Goal: Task Accomplishment & Management: Manage account settings

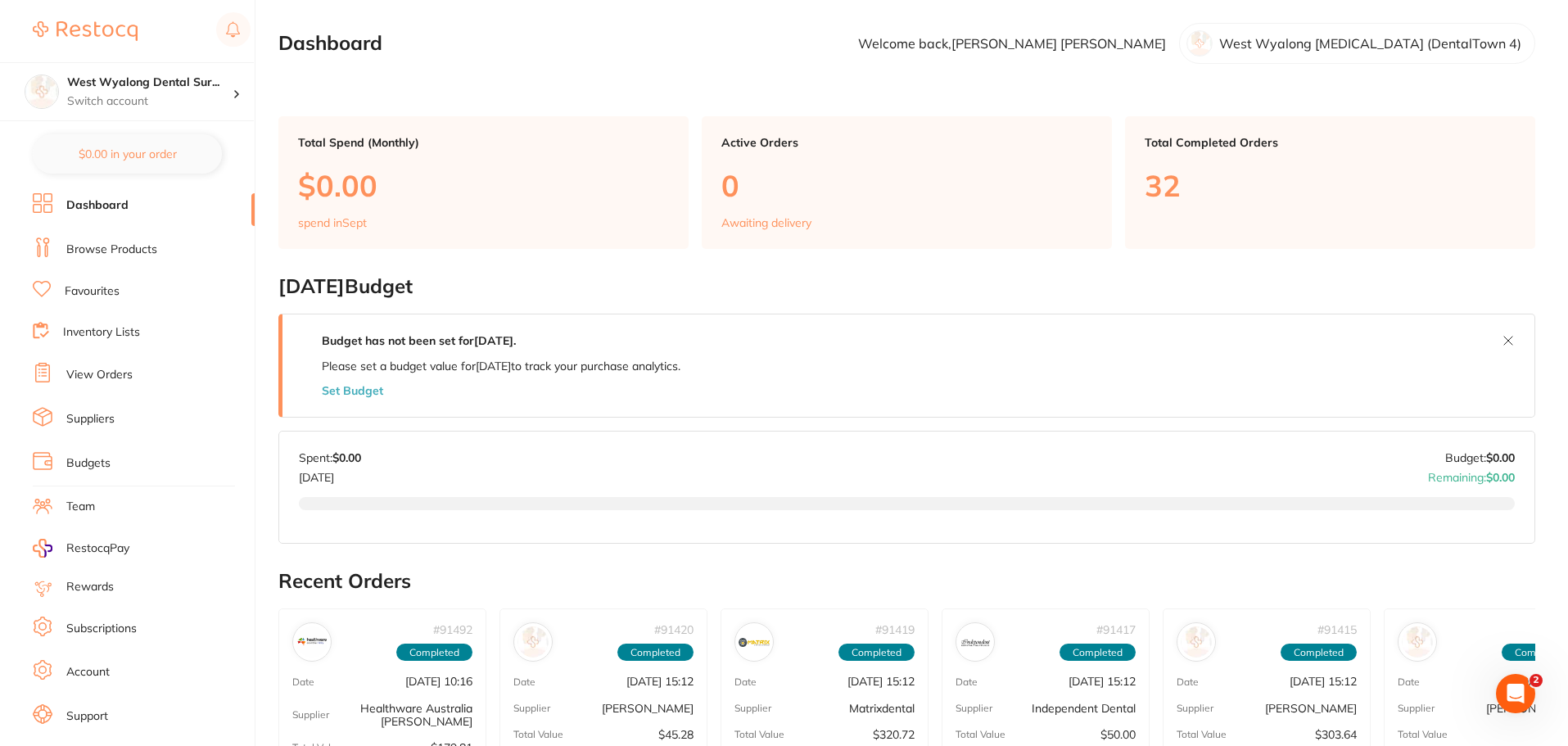
click at [1216, 148] on p "Total Completed Orders" at bounding box center [1331, 142] width 371 height 13
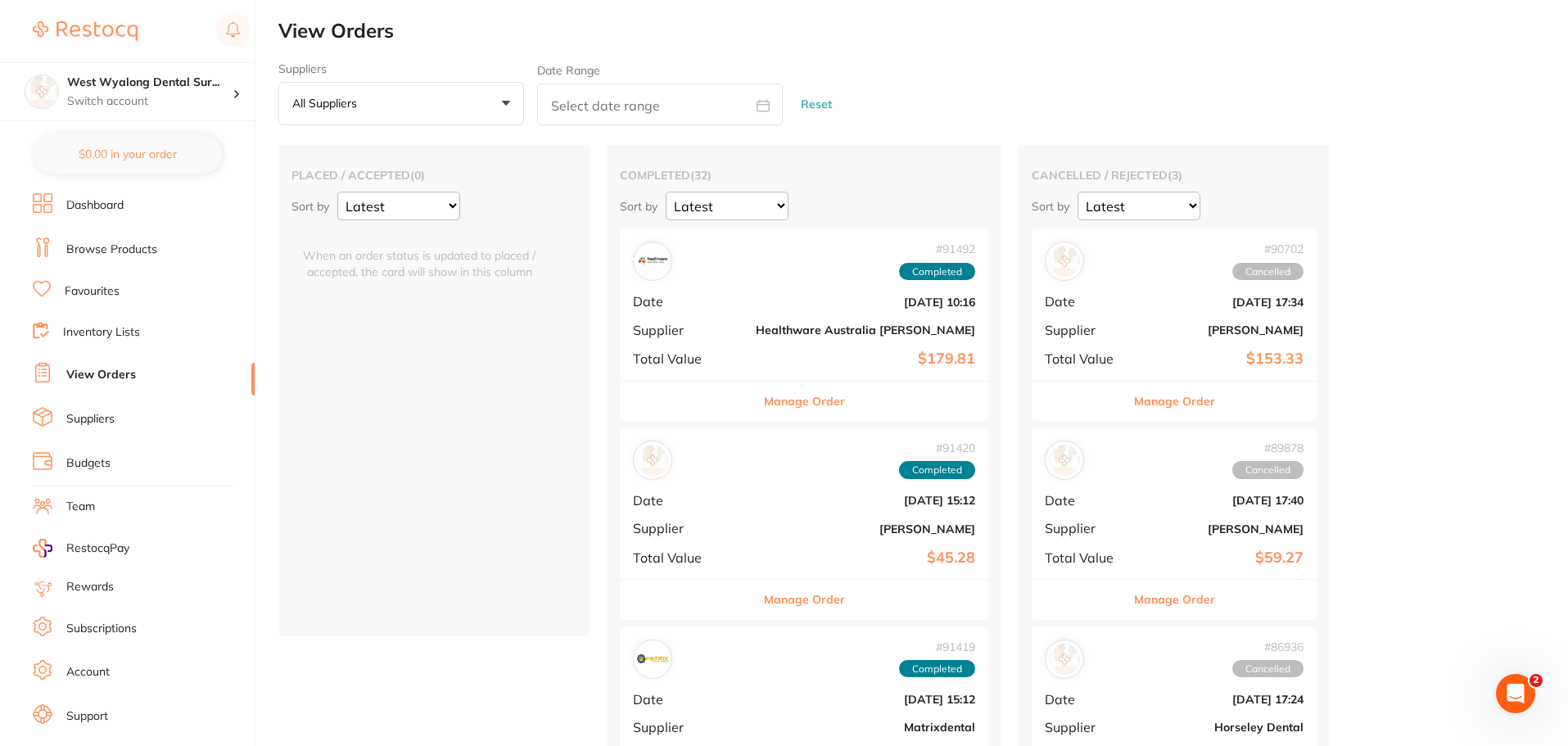
click at [479, 113] on button "All suppliers +0" at bounding box center [402, 104] width 246 height 44
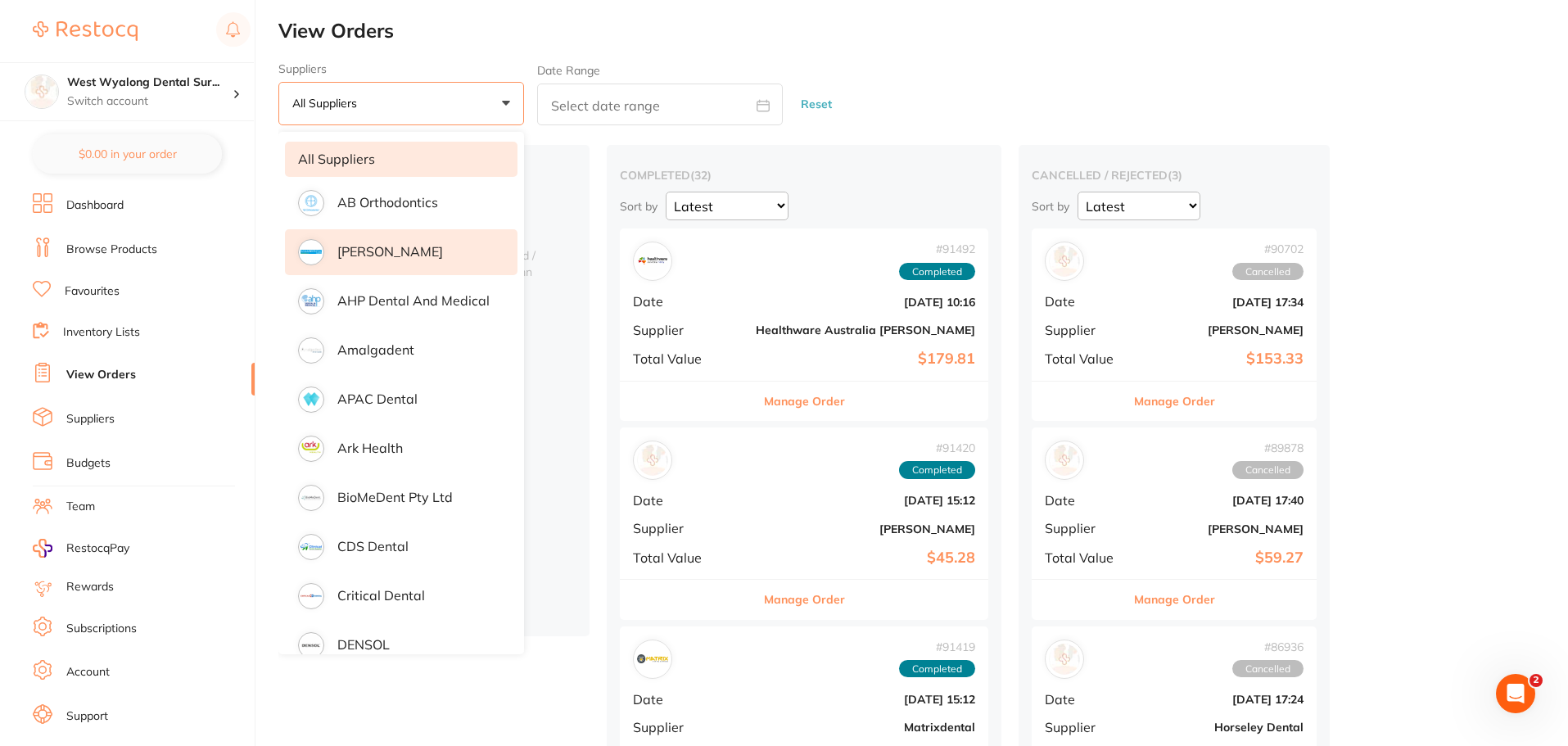
click at [402, 240] on li "[PERSON_NAME]" at bounding box center [402, 252] width 233 height 46
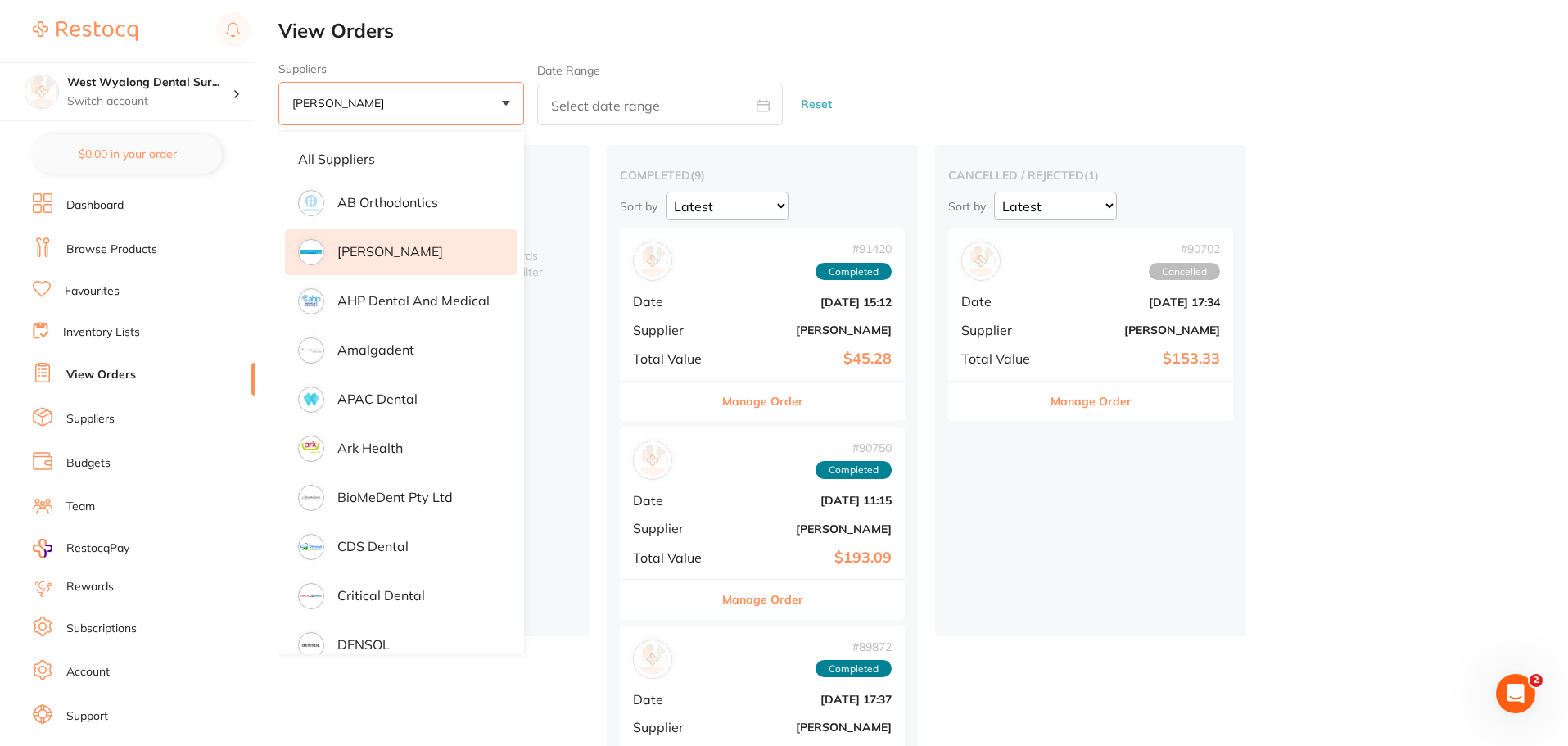
click at [582, 188] on div "placed / accepted ( 0 ) Sort by Latest Notification There are no placed / accep…" at bounding box center [434, 390] width 311 height 491
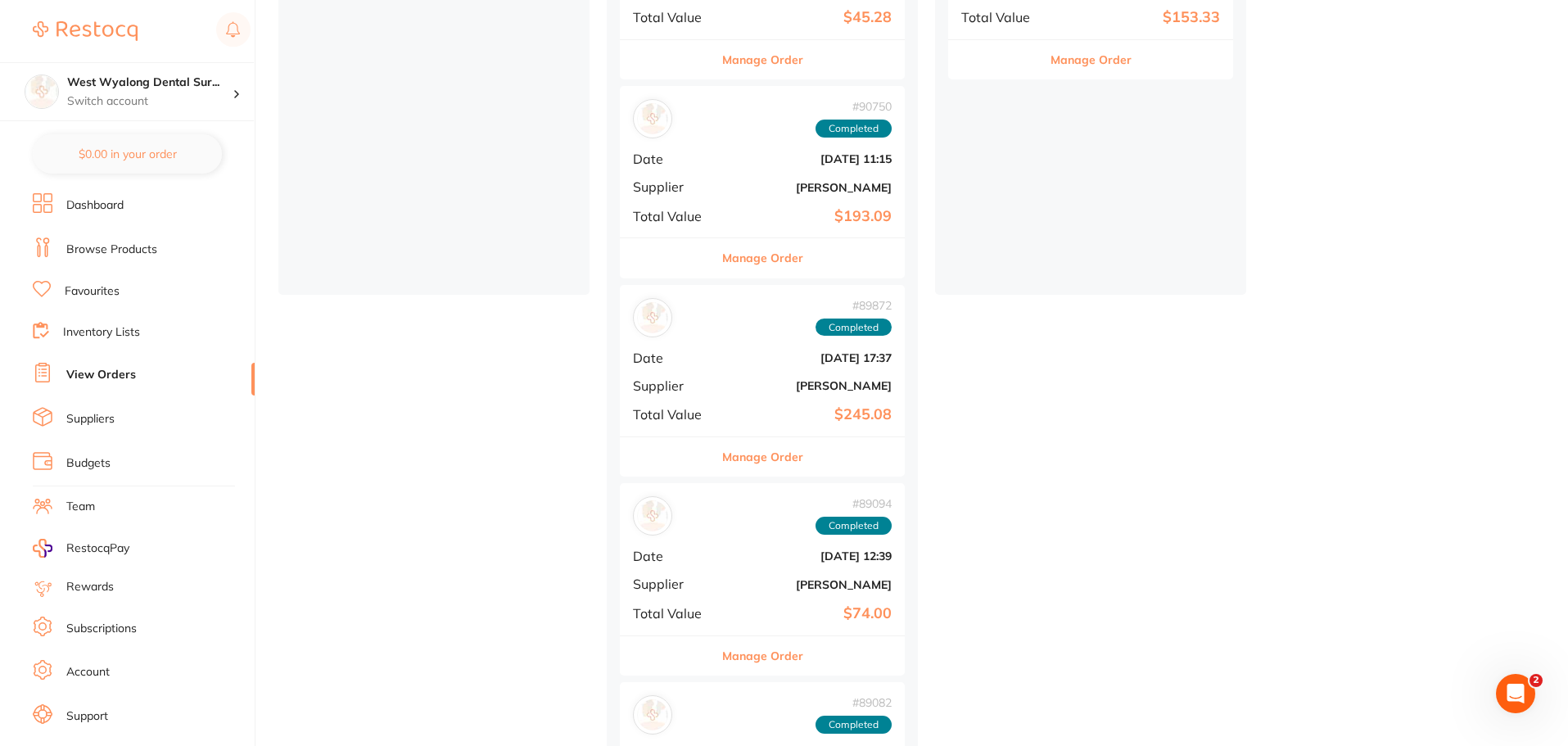
scroll to position [410, 0]
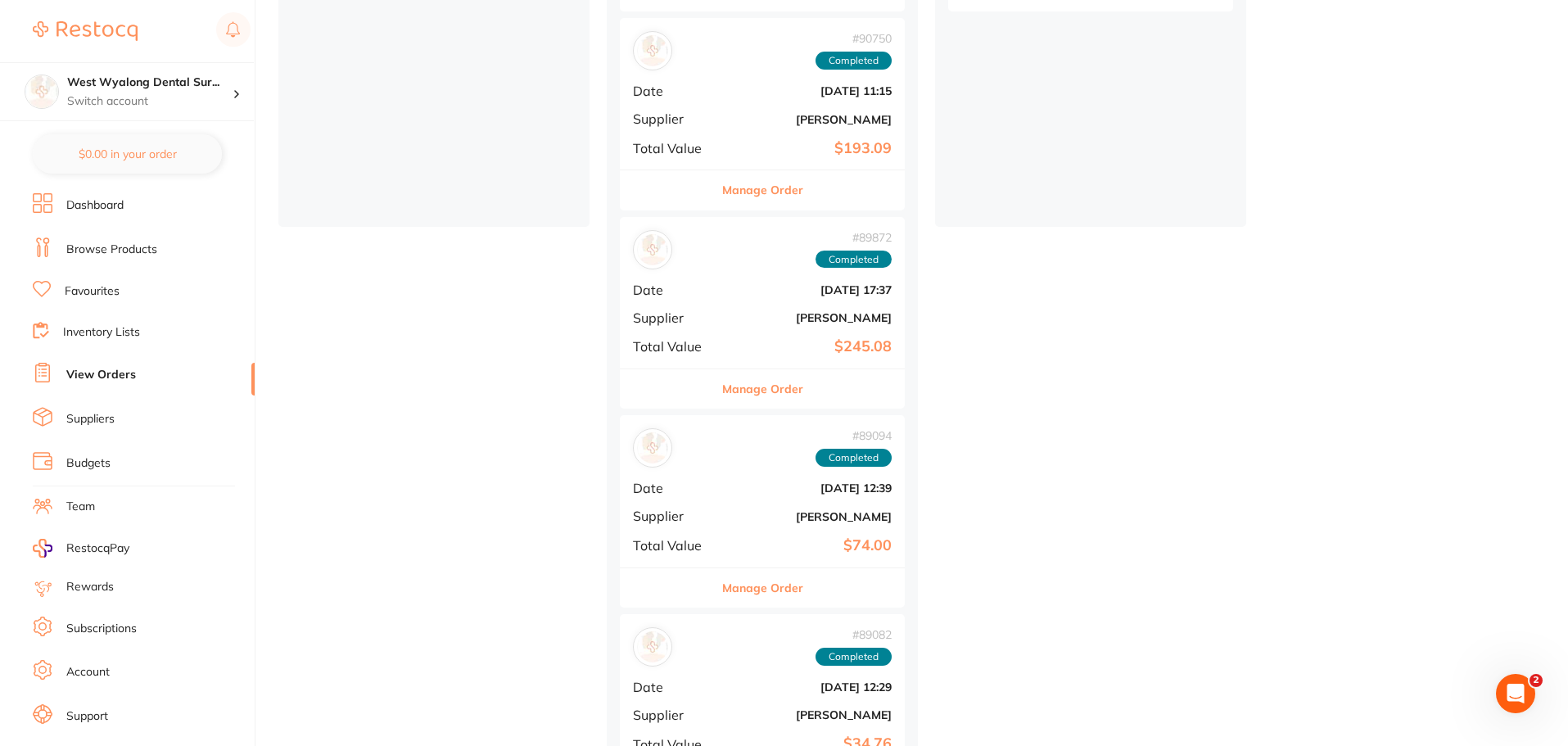
click at [755, 182] on button "Manage Order" at bounding box center [763, 190] width 81 height 39
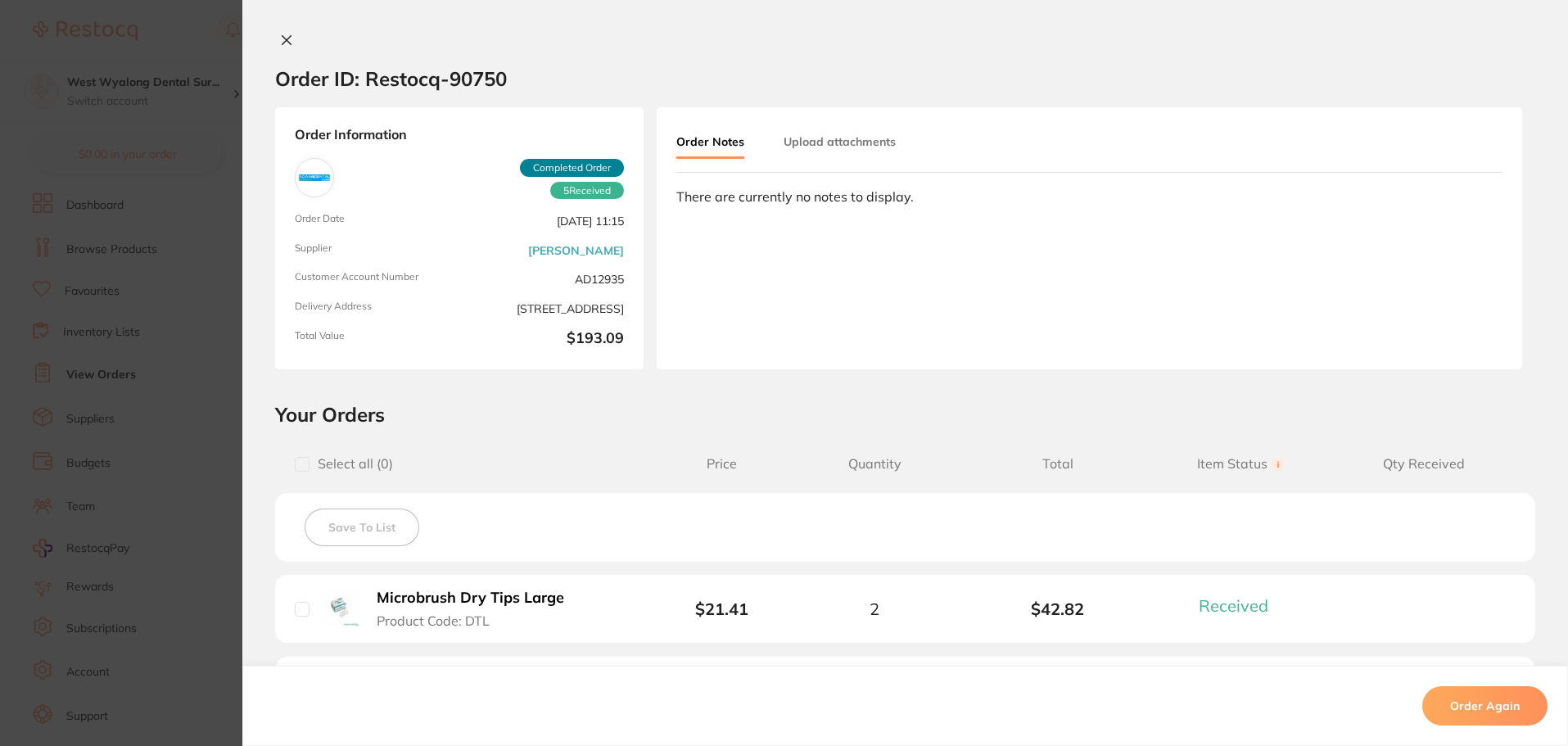
click at [282, 38] on icon at bounding box center [286, 40] width 13 height 13
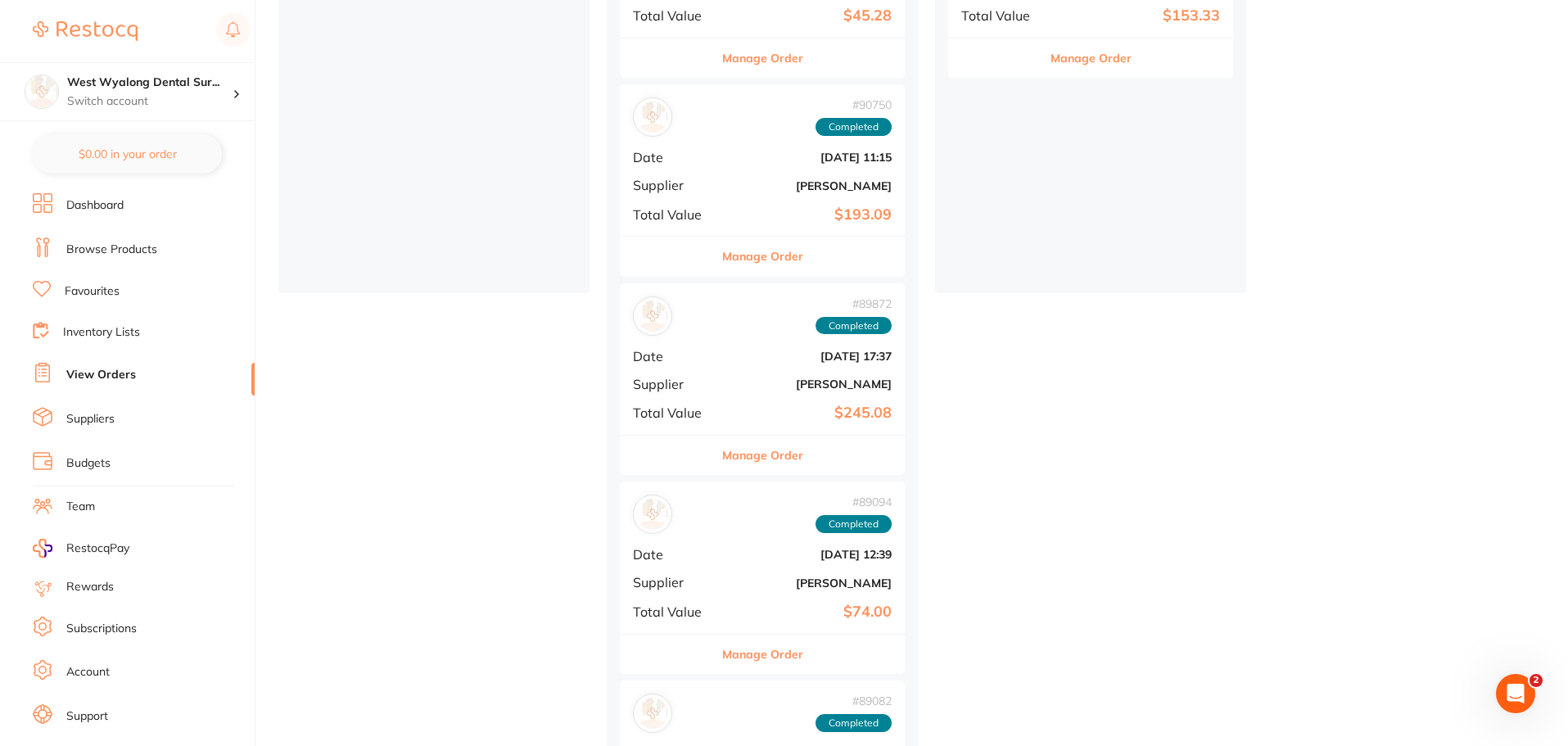
scroll to position [304, 0]
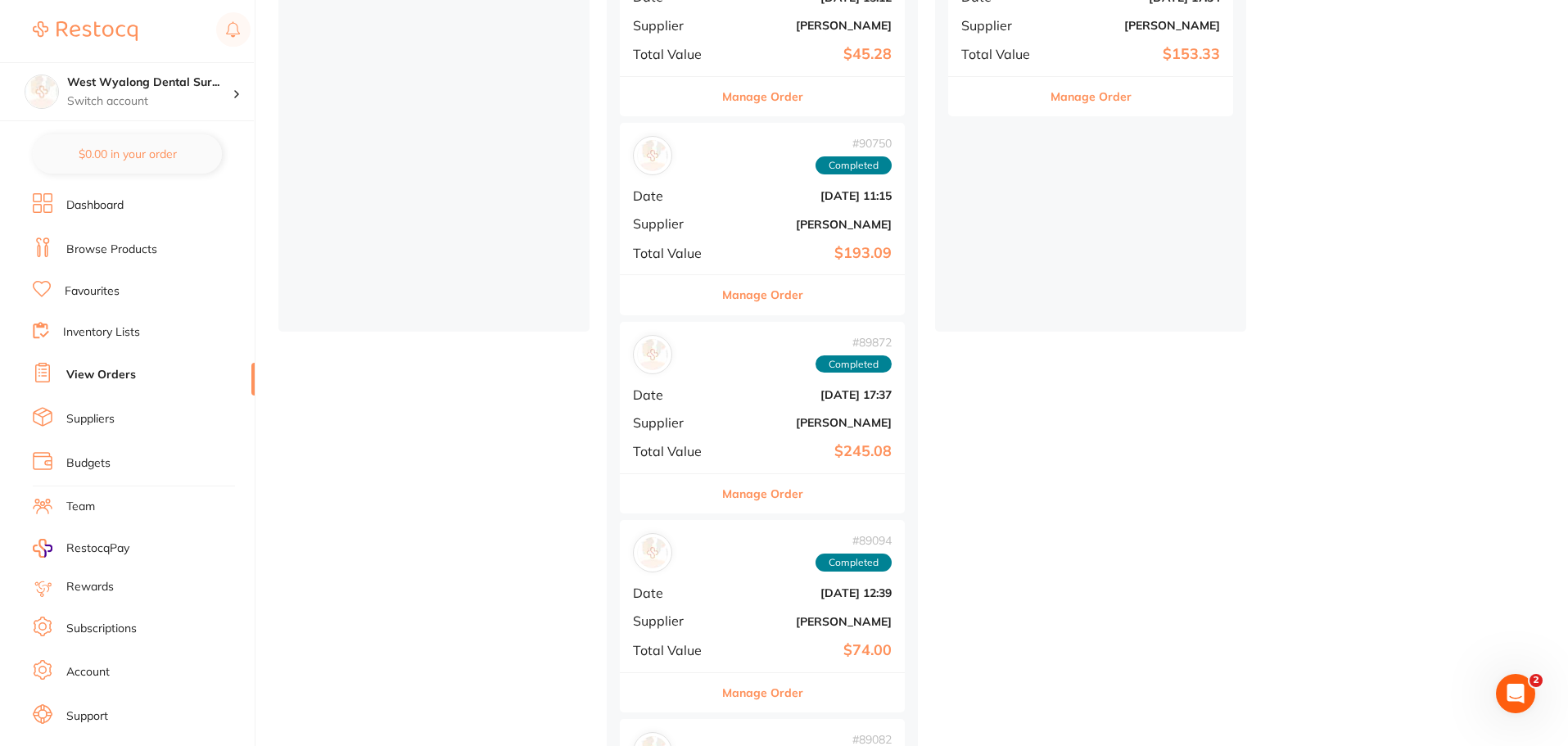
click at [778, 291] on button "Manage Order" at bounding box center [763, 294] width 81 height 39
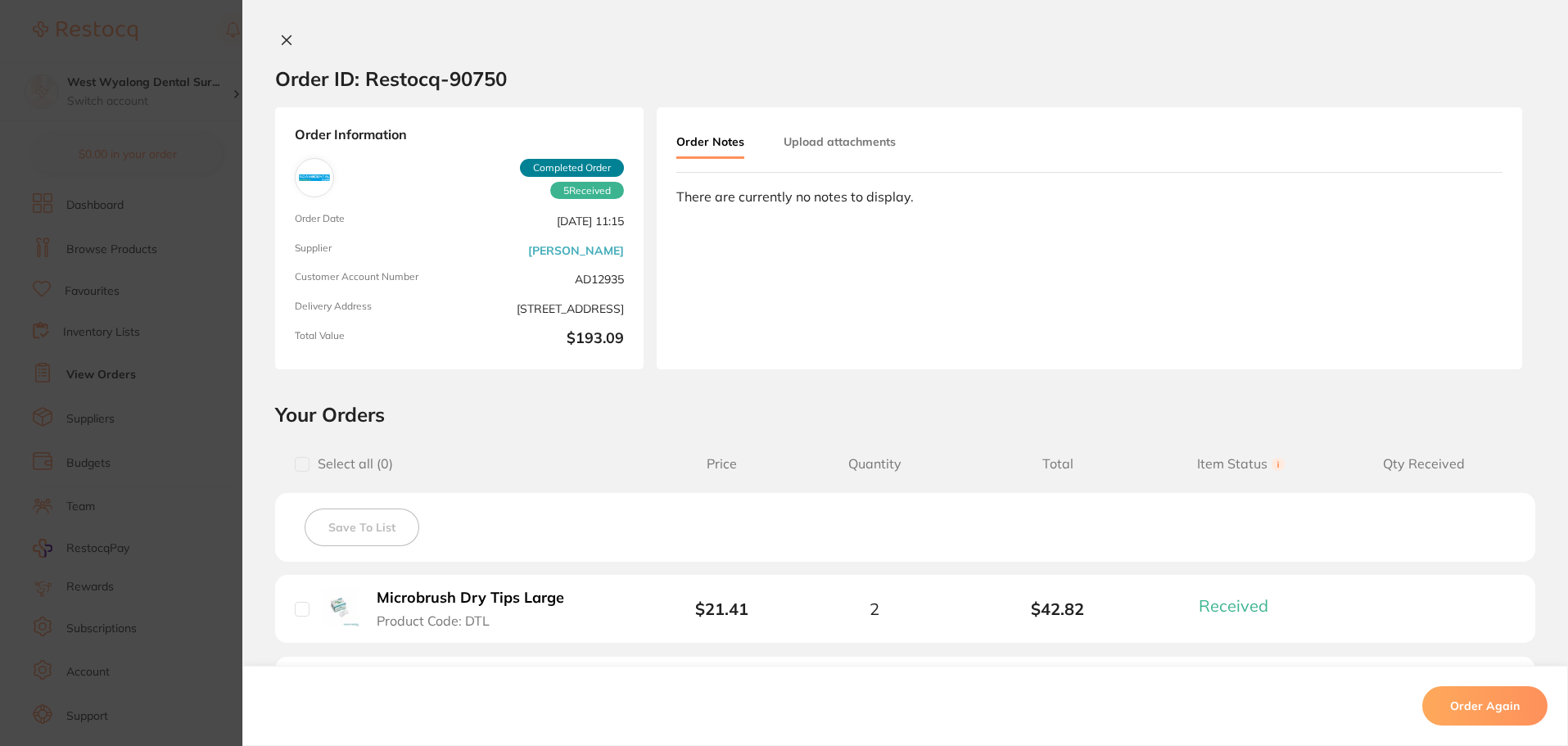
click at [282, 42] on icon at bounding box center [287, 40] width 9 height 9
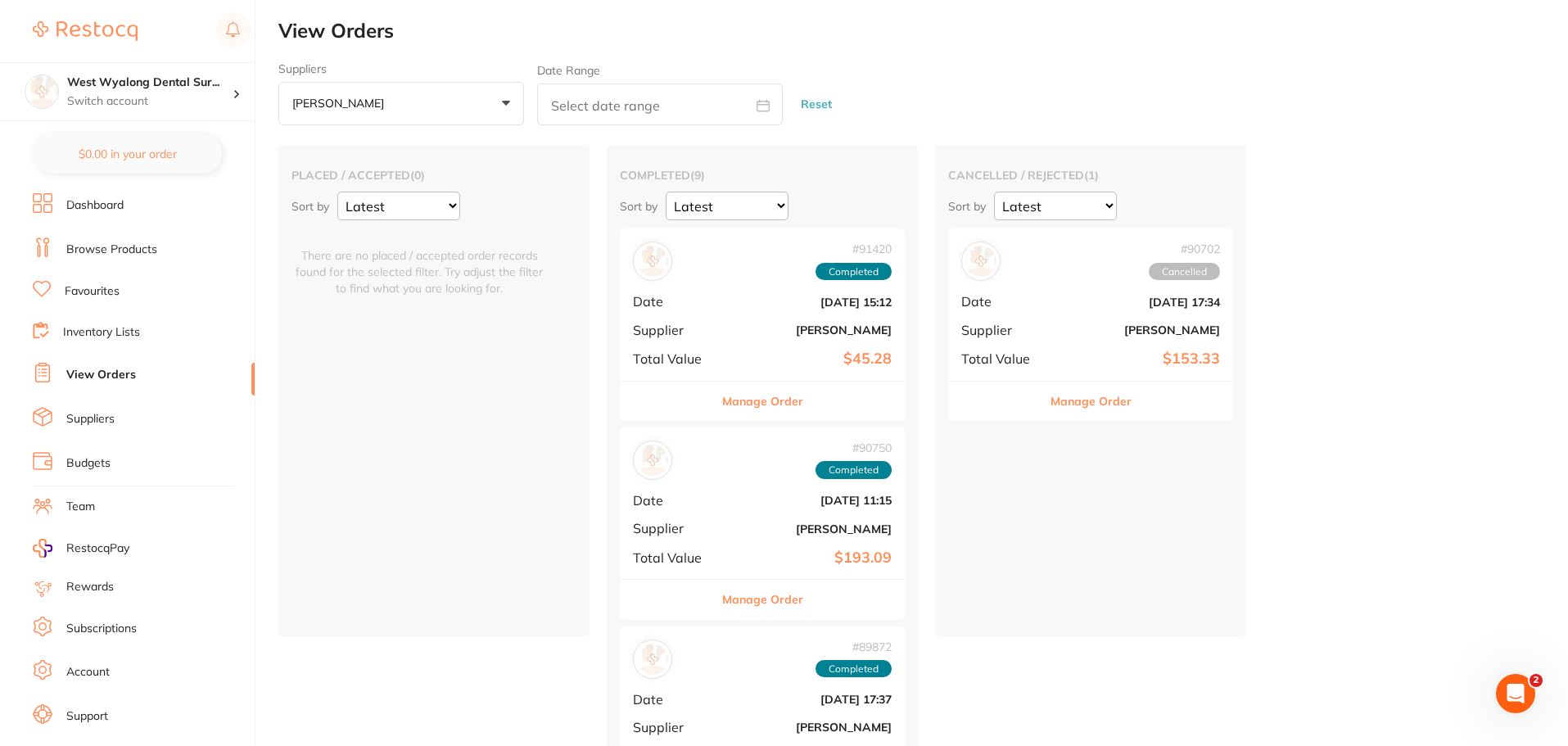
click at [63, 17] on link at bounding box center [85, 30] width 105 height 38
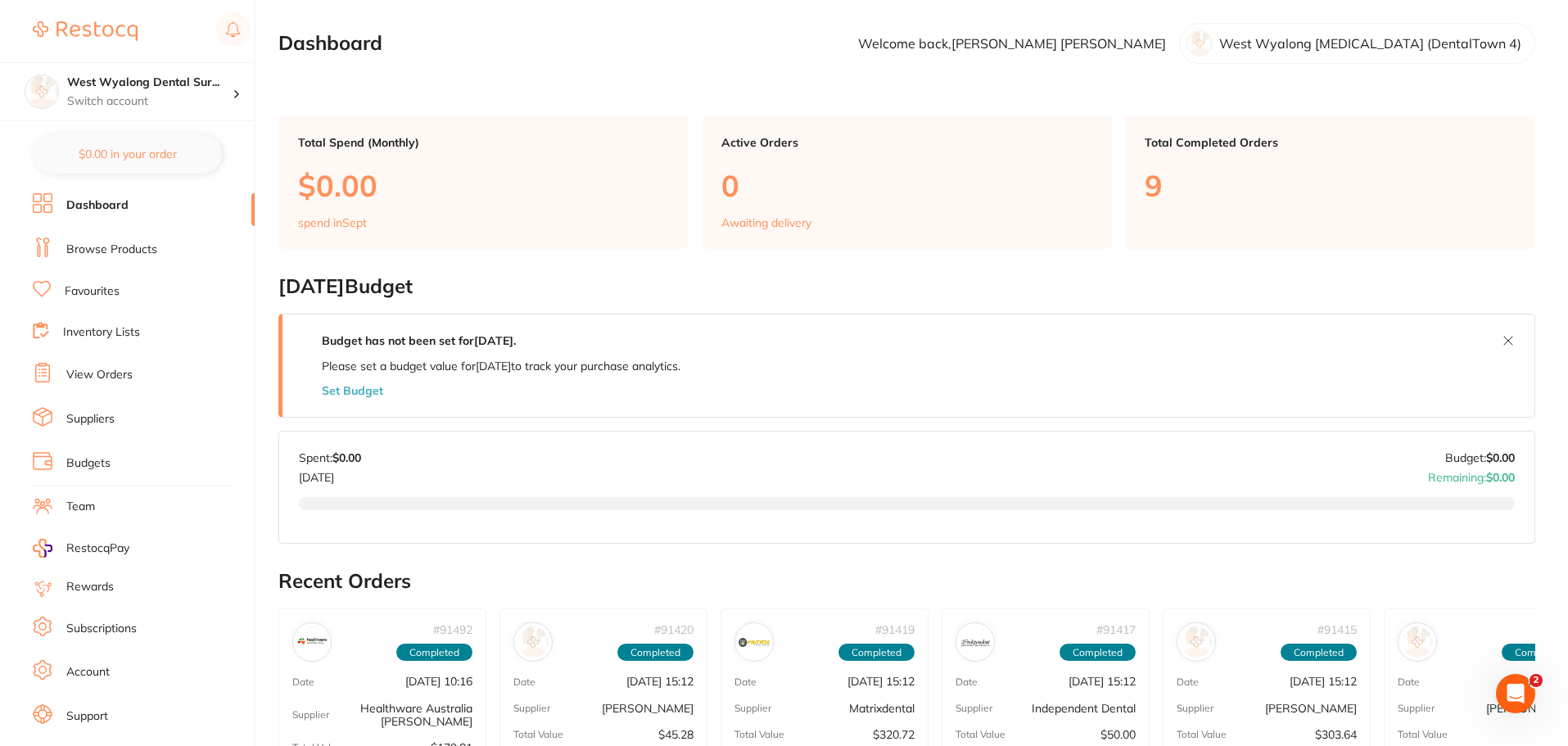
click at [1209, 139] on p "Total Completed Orders" at bounding box center [1331, 142] width 371 height 13
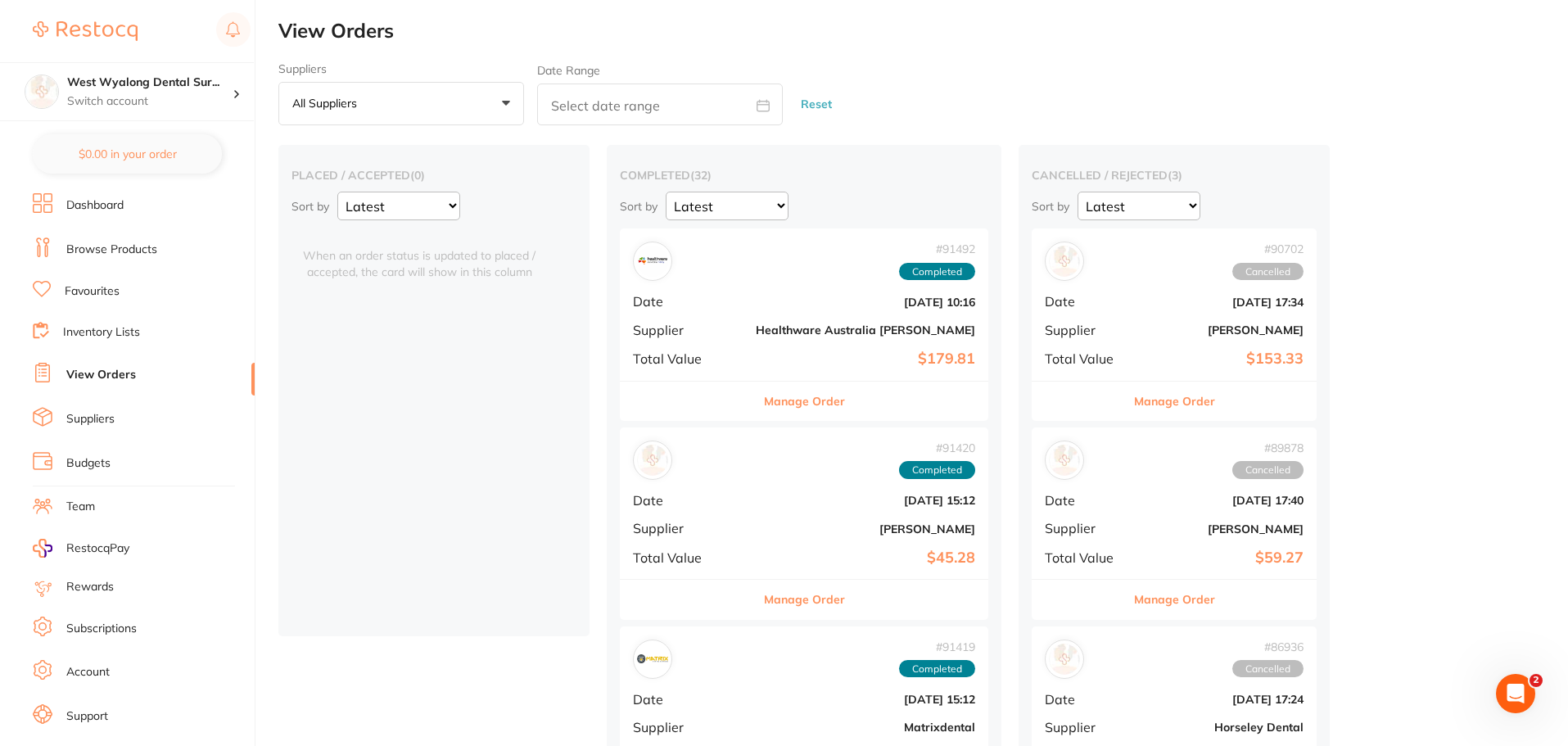
drag, startPoint x: 424, startPoint y: 103, endPoint x: 364, endPoint y: 118, distance: 61.8
click at [422, 104] on button "All suppliers +0" at bounding box center [402, 104] width 246 height 44
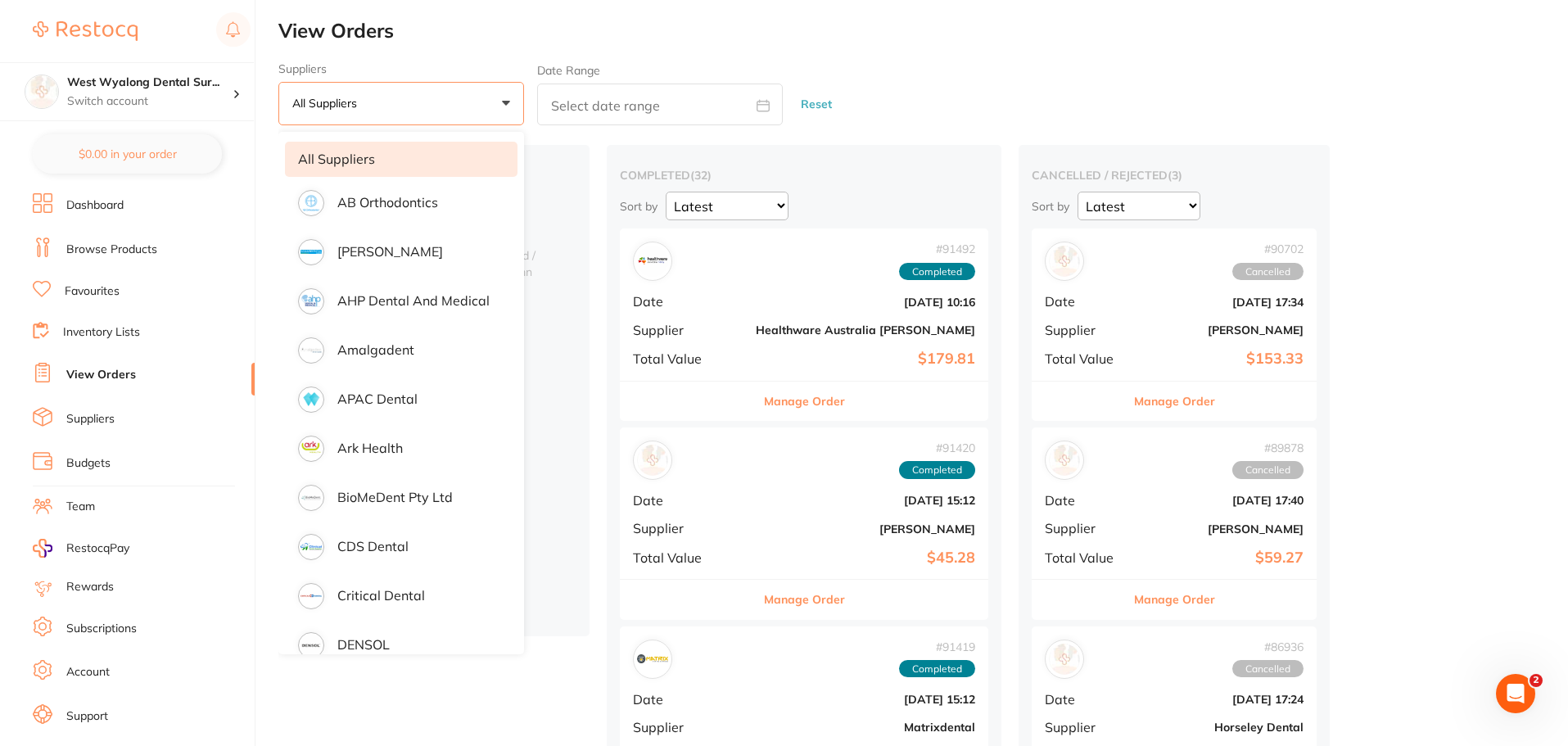
click at [349, 149] on li "All suppliers" at bounding box center [402, 159] width 233 height 35
click at [936, 79] on div "Suppliers All suppliers +0 All suppliers AB Orthodontics [PERSON_NAME] Dental A…" at bounding box center [923, 94] width 1290 height 64
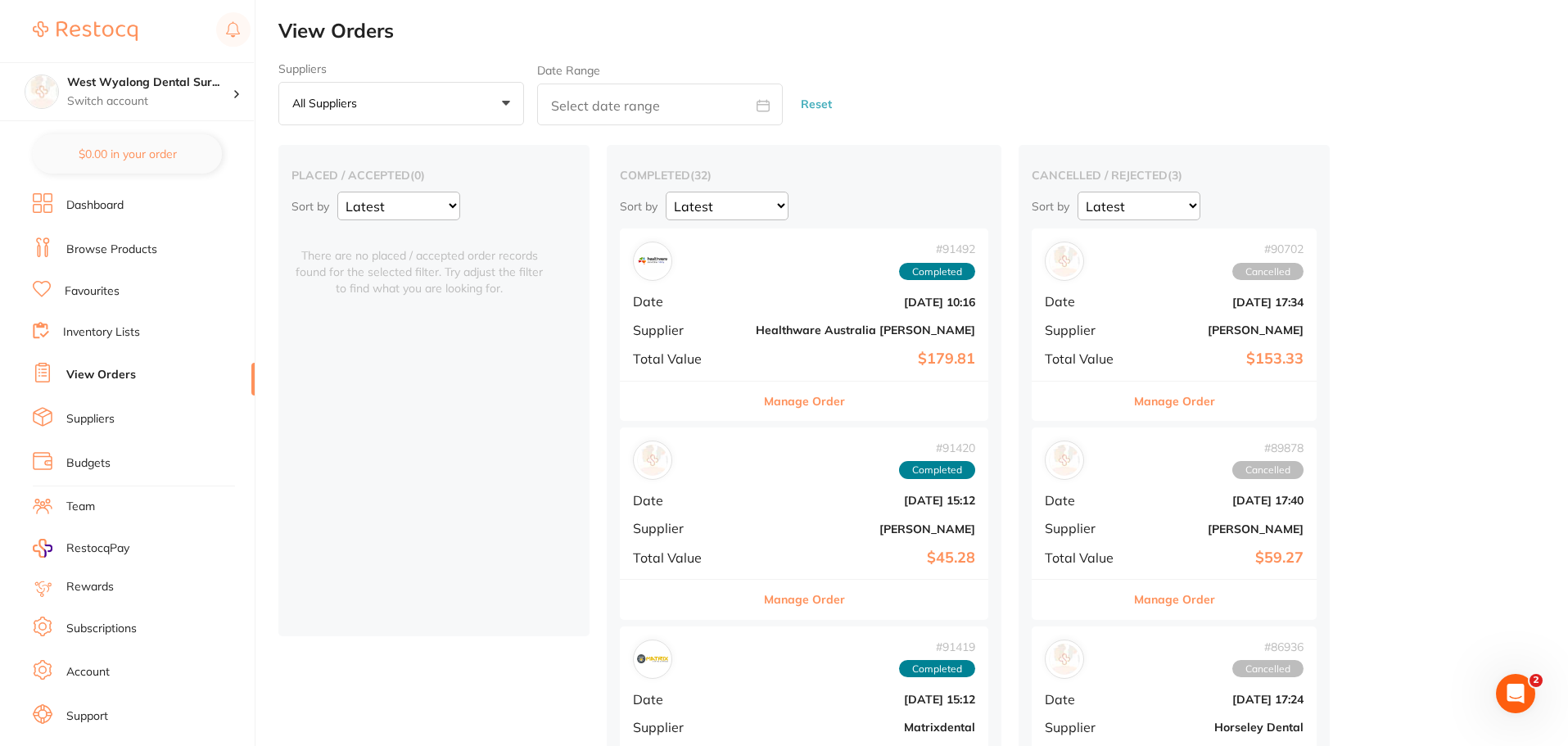
click at [803, 104] on button "Reset" at bounding box center [816, 104] width 41 height 43
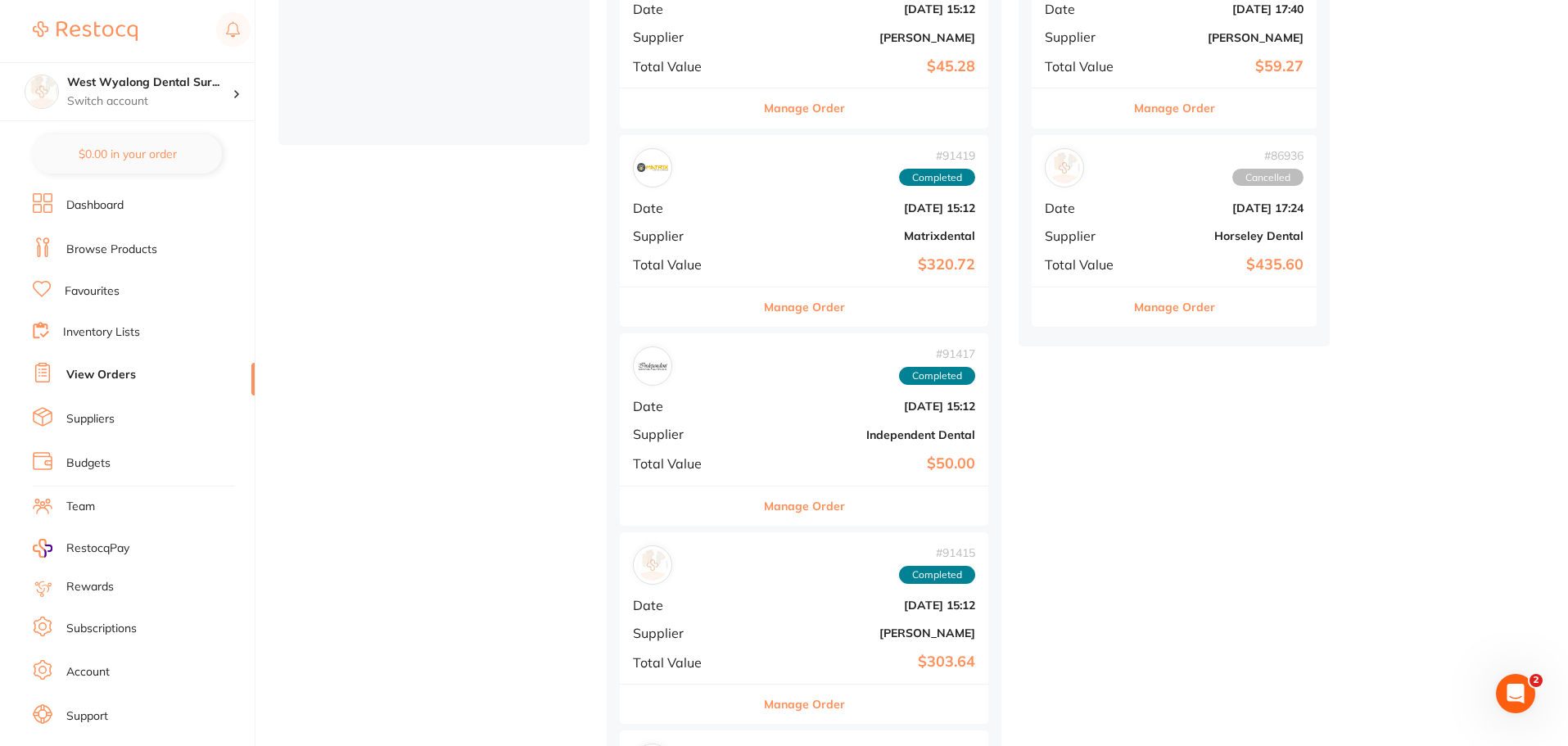
click at [104, 29] on img at bounding box center [85, 30] width 105 height 19
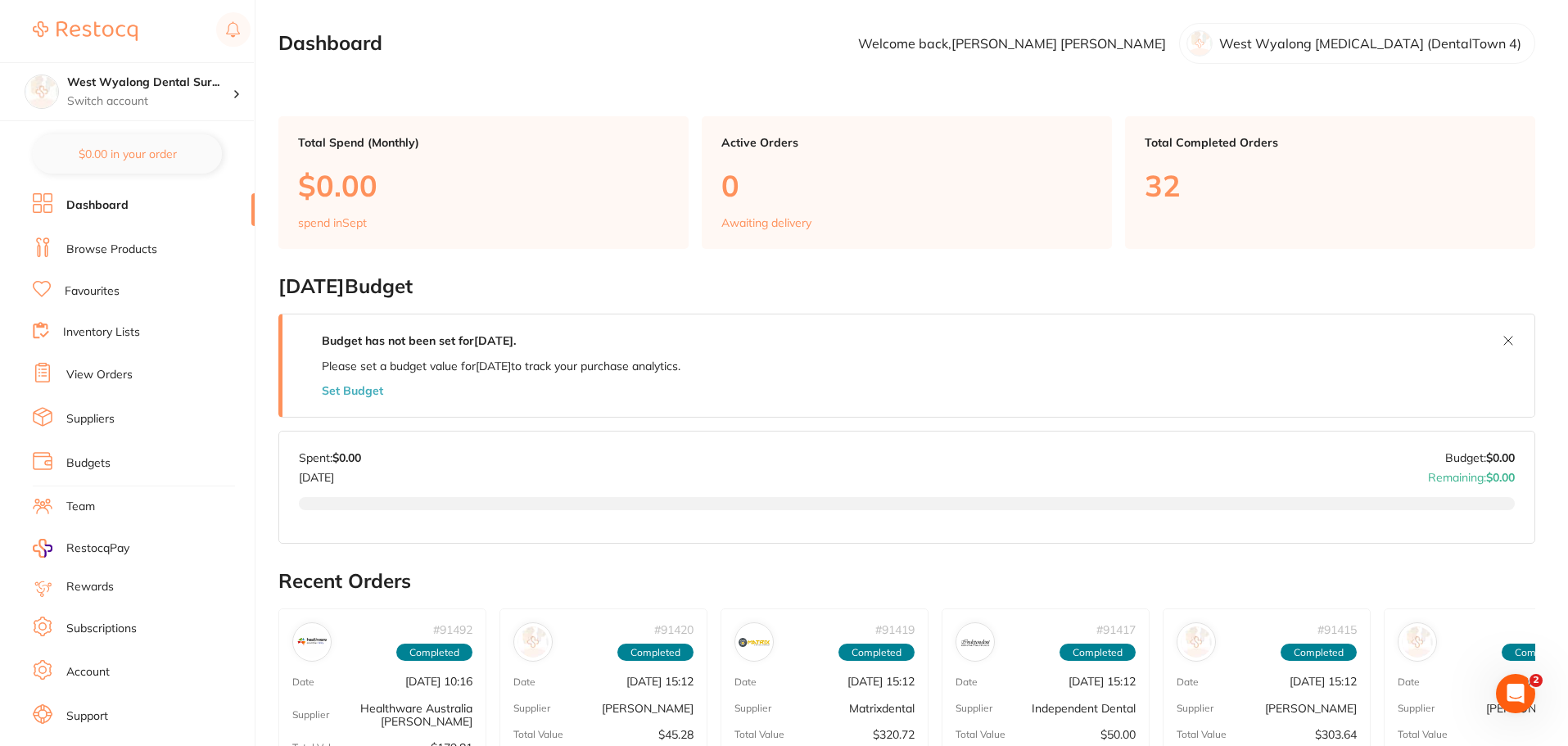
click at [117, 371] on link "View Orders" at bounding box center [99, 375] width 66 height 16
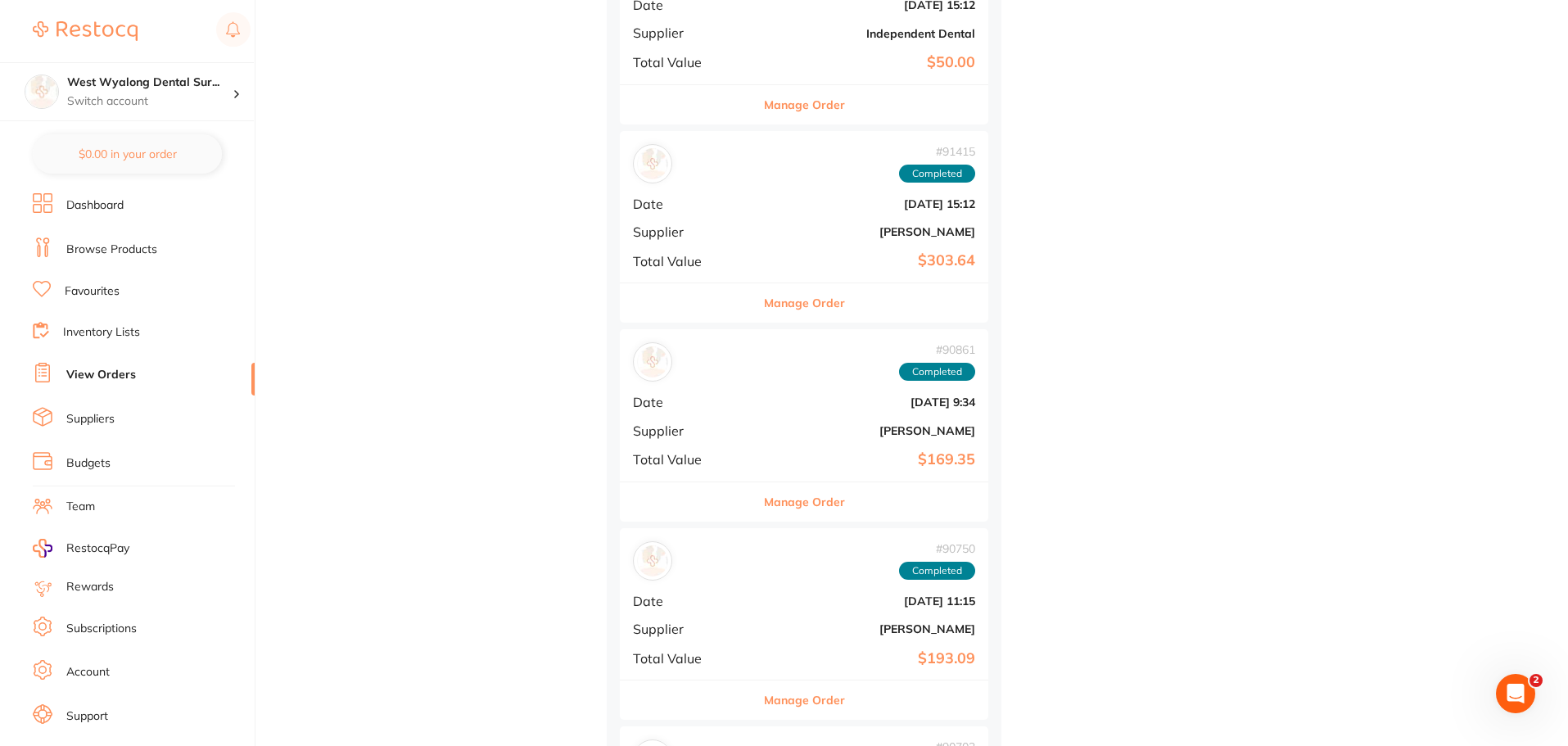
scroll to position [900, 0]
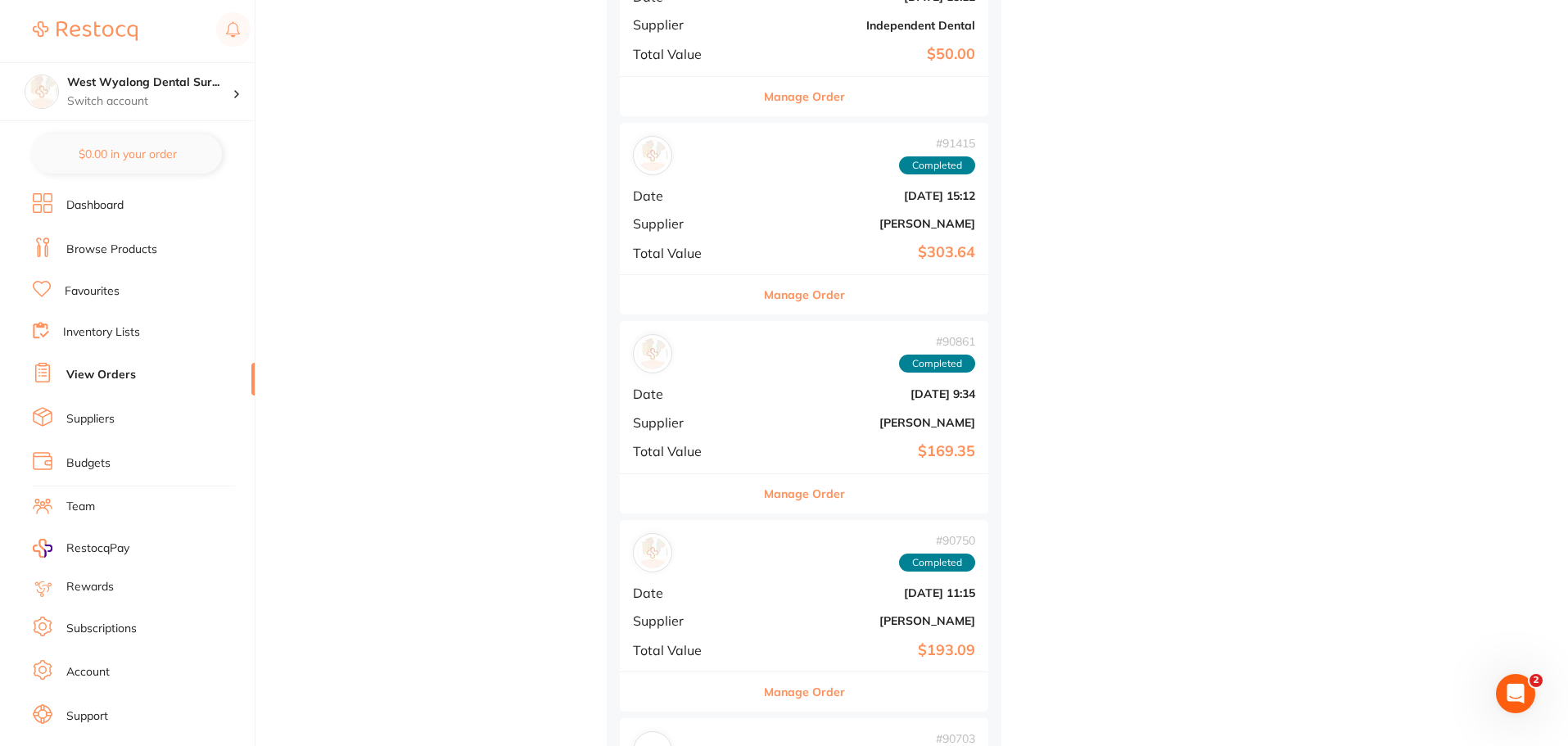
click at [783, 489] on button "Manage Order" at bounding box center [804, 493] width 81 height 39
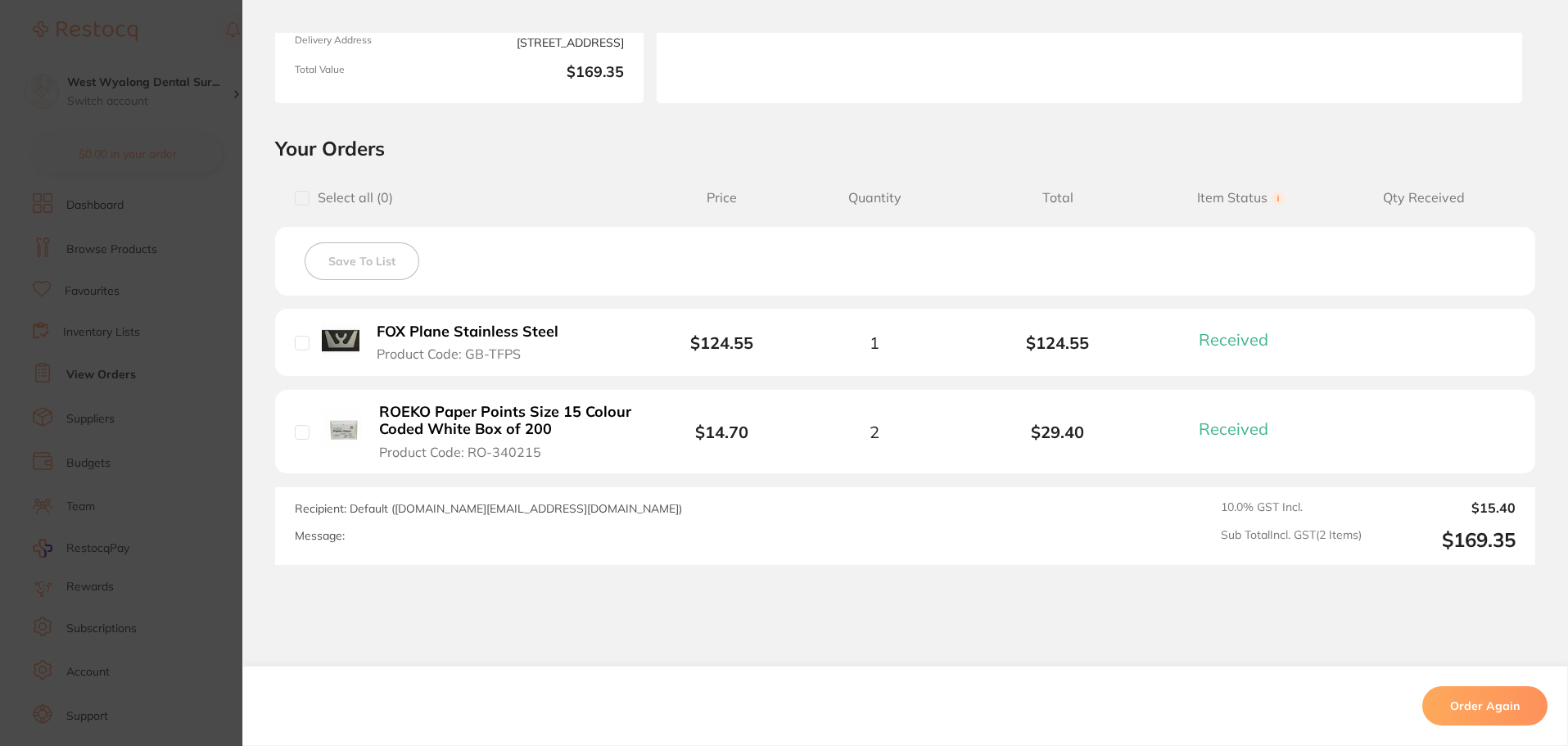
scroll to position [327, 0]
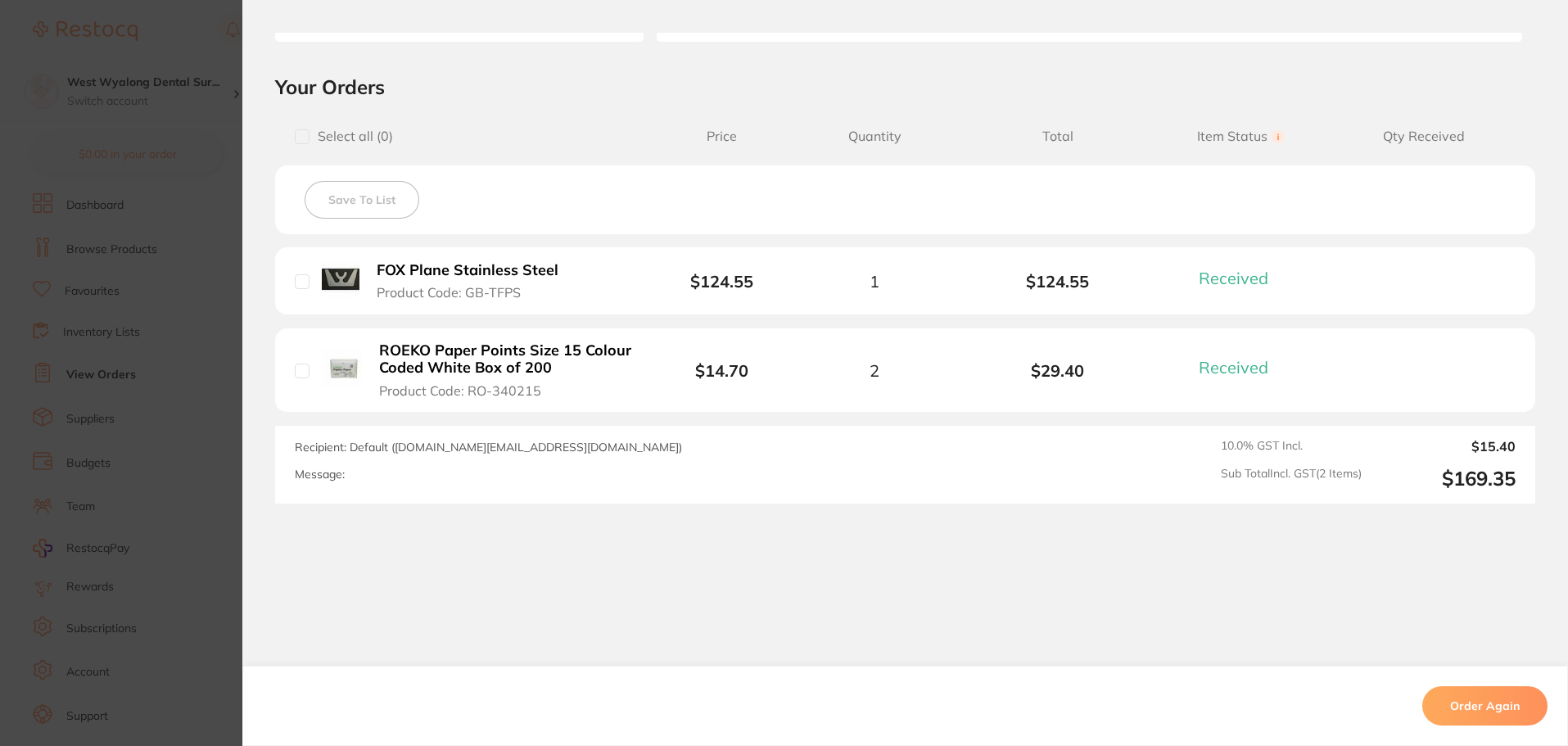
click at [295, 368] on input "checkbox" at bounding box center [303, 371] width 15 height 15
checkbox input "true"
click at [297, 280] on input "checkbox" at bounding box center [303, 281] width 15 height 15
click at [303, 272] on div "FOX Plane Stainless Steel Product Code: GB-TFPS" at bounding box center [449, 280] width 308 height 41
click at [301, 282] on input "checkbox" at bounding box center [303, 281] width 15 height 15
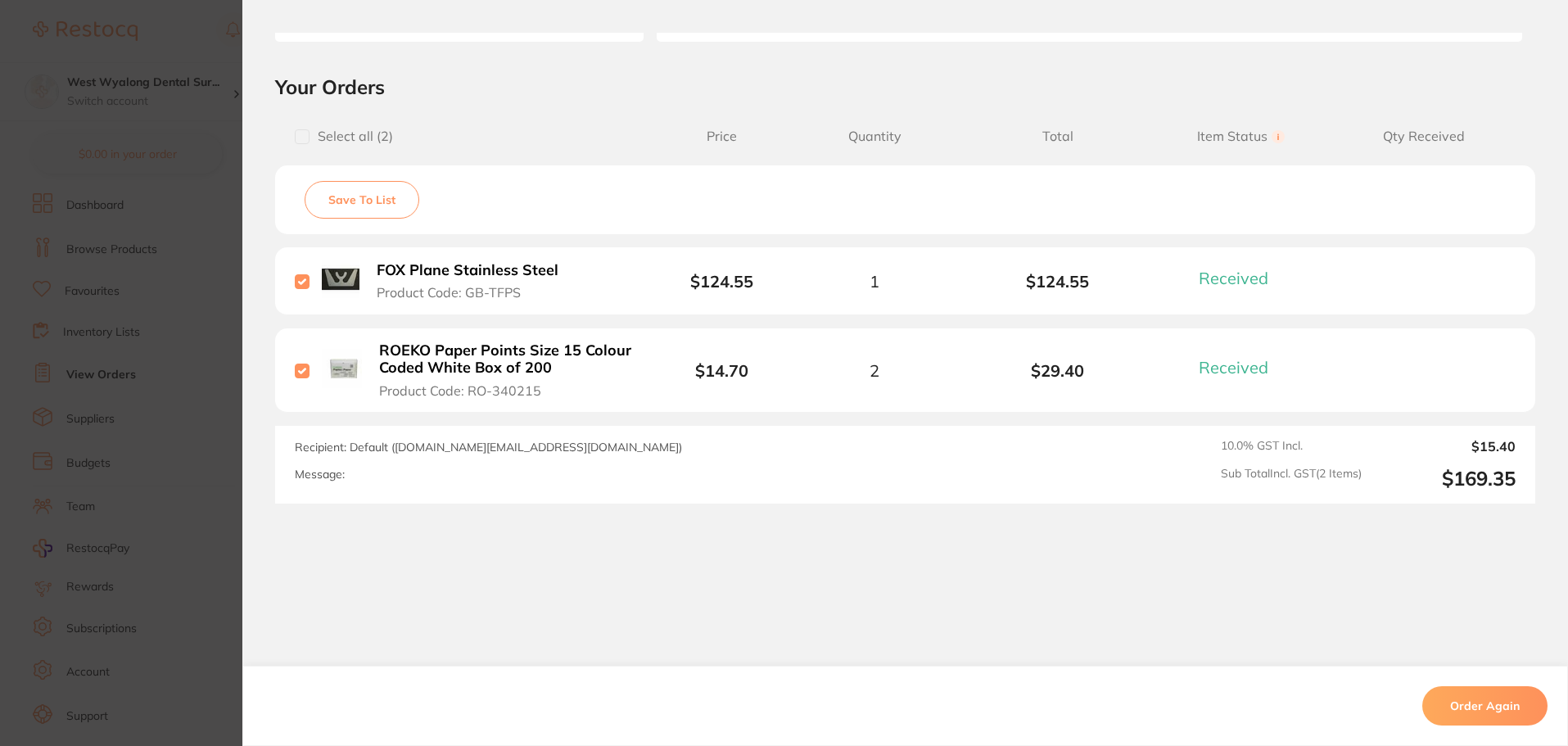
checkbox input "false"
click at [298, 372] on input "checkbox" at bounding box center [303, 371] width 15 height 15
checkbox input "false"
click at [218, 393] on section "Order ID: Restocq- 90861 Order Information 2 Received Completed Order Order Dat…" at bounding box center [784, 373] width 1568 height 746
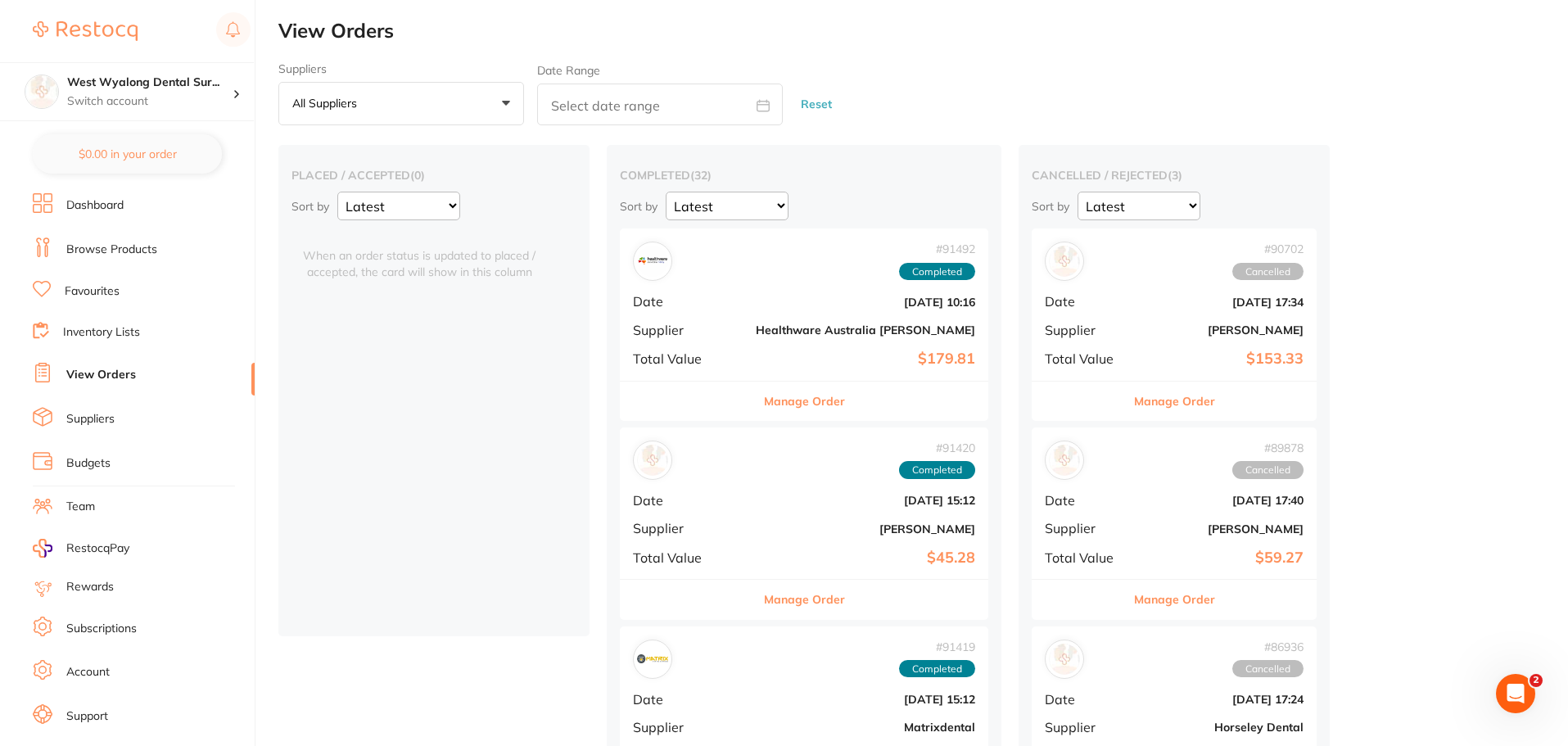
click at [112, 27] on img at bounding box center [85, 30] width 105 height 19
